Goal: Information Seeking & Learning: Find specific fact

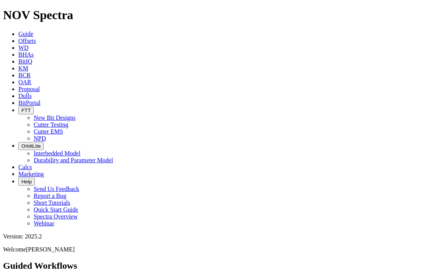
click at [36, 37] on link "Offsets" at bounding box center [27, 40] width 18 height 6
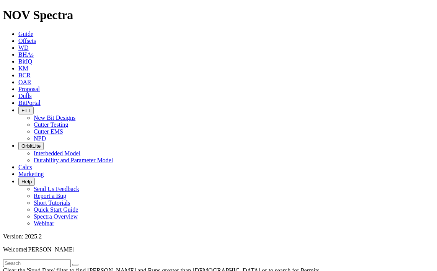
click at [69, 259] on input "text" at bounding box center [37, 263] width 68 height 8
type input "ET199"
click at [80, 263] on button "submit" at bounding box center [83, 264] width 6 height 2
radio input "true"
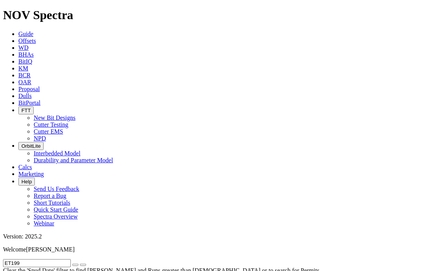
radio input "false"
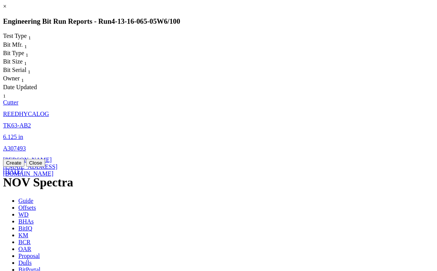
click at [31, 122] on link "TK63-AB2" at bounding box center [17, 125] width 28 height 6
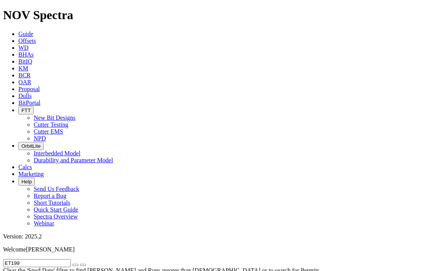
select select "Cutter"
